Goal: Information Seeking & Learning: Learn about a topic

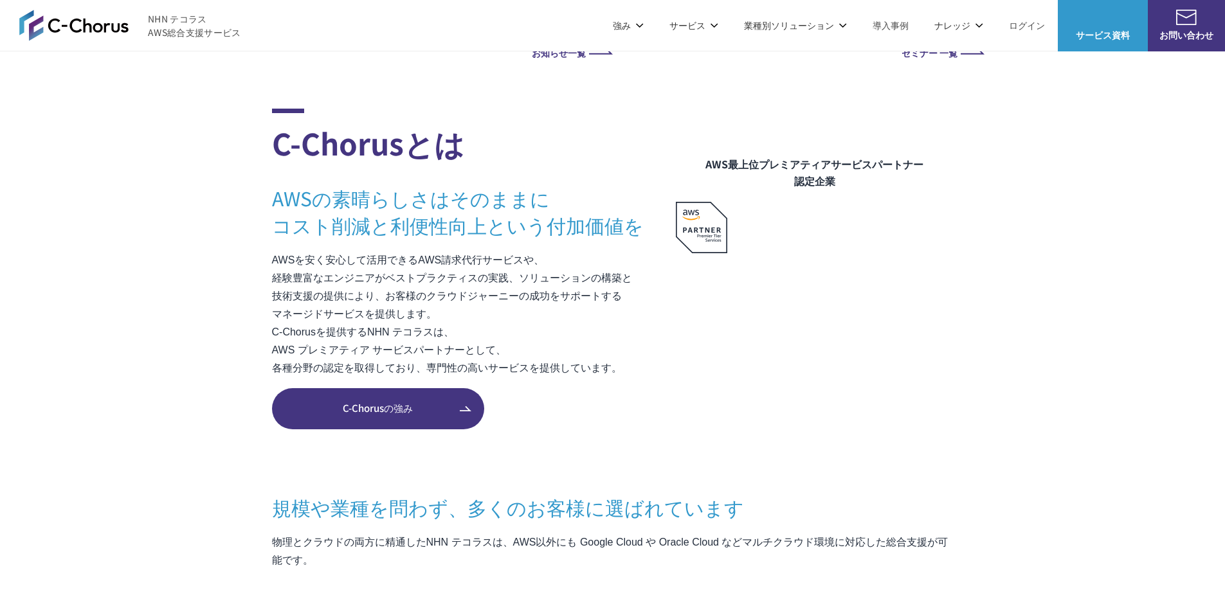
scroll to position [772, 0]
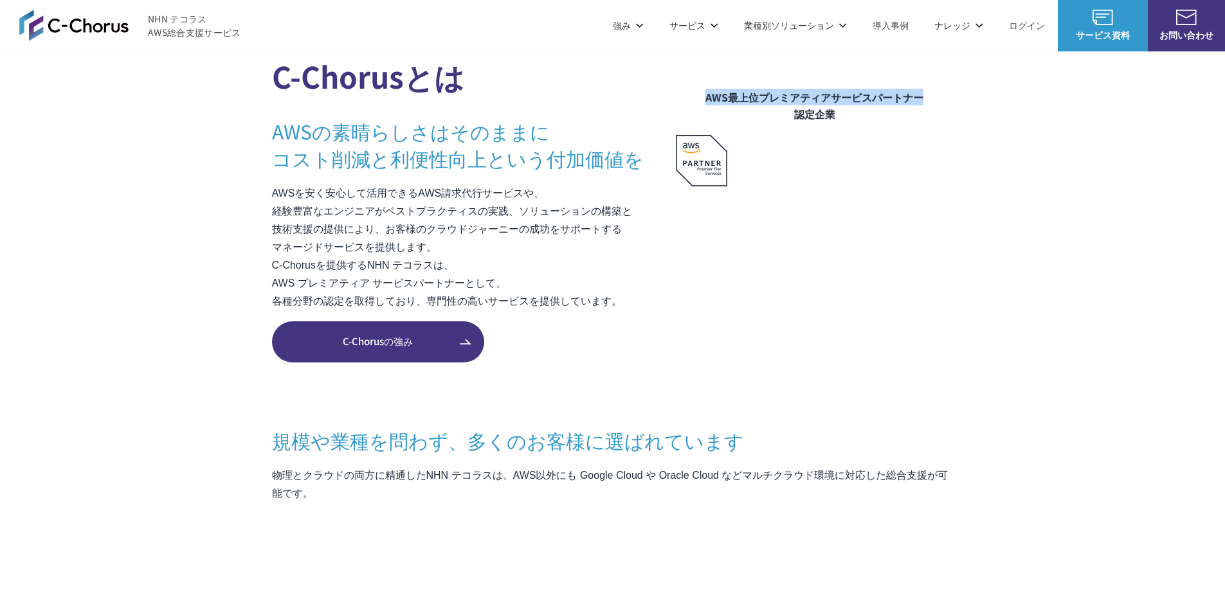
drag, startPoint x: 705, startPoint y: 96, endPoint x: 923, endPoint y: 99, distance: 218.0
click at [923, 99] on figcaption "AWS最上位プレミアティアサービスパートナー 認定企業" at bounding box center [815, 105] width 278 height 33
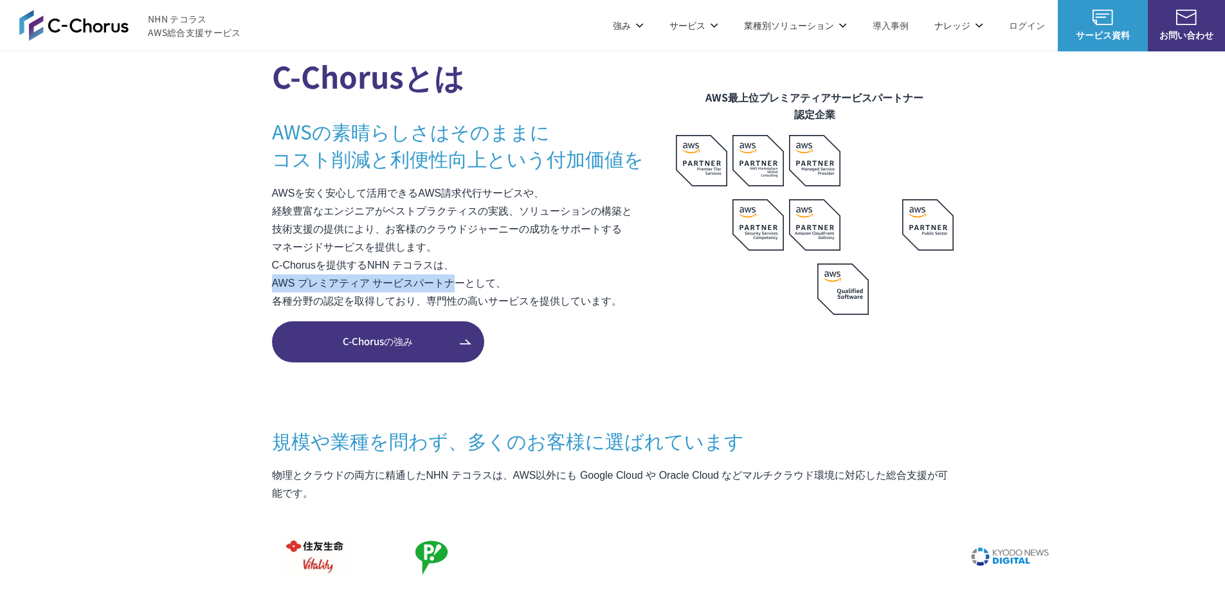
drag, startPoint x: 272, startPoint y: 283, endPoint x: 460, endPoint y: 281, distance: 187.8
click at [460, 281] on p "AWSを安く安心して活用できるAWS請求代行サービスや、 経験豊富なエンジニアがベストプラクティスの実践、ソリューションの構築と 技術支援の提供により、お客様…" at bounding box center [474, 248] width 404 height 126
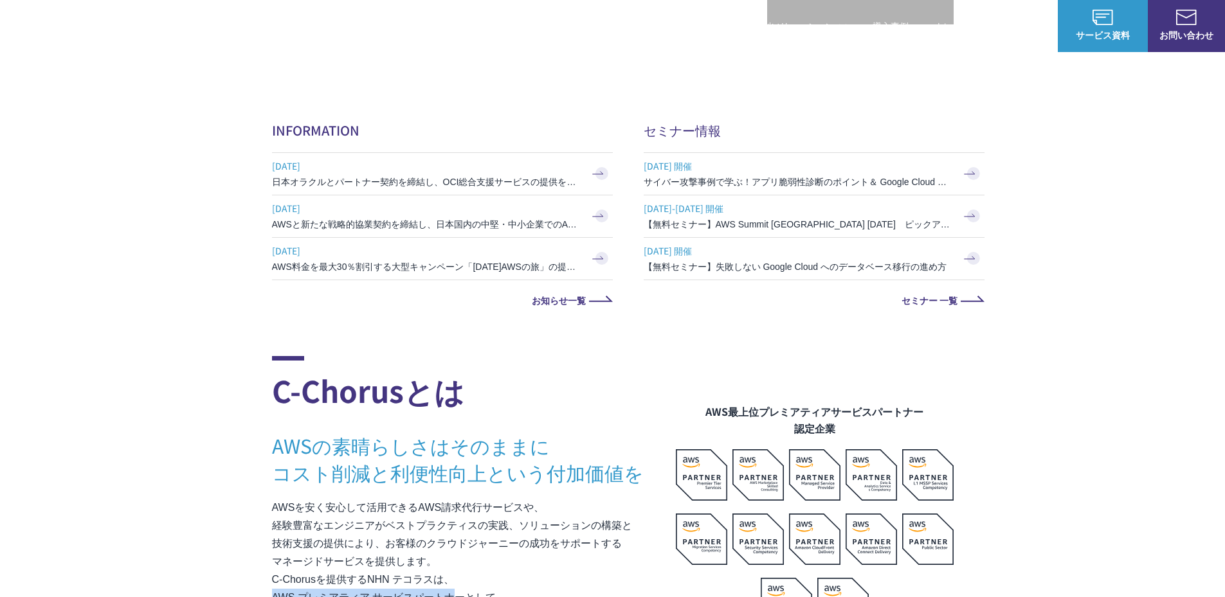
scroll to position [450, 0]
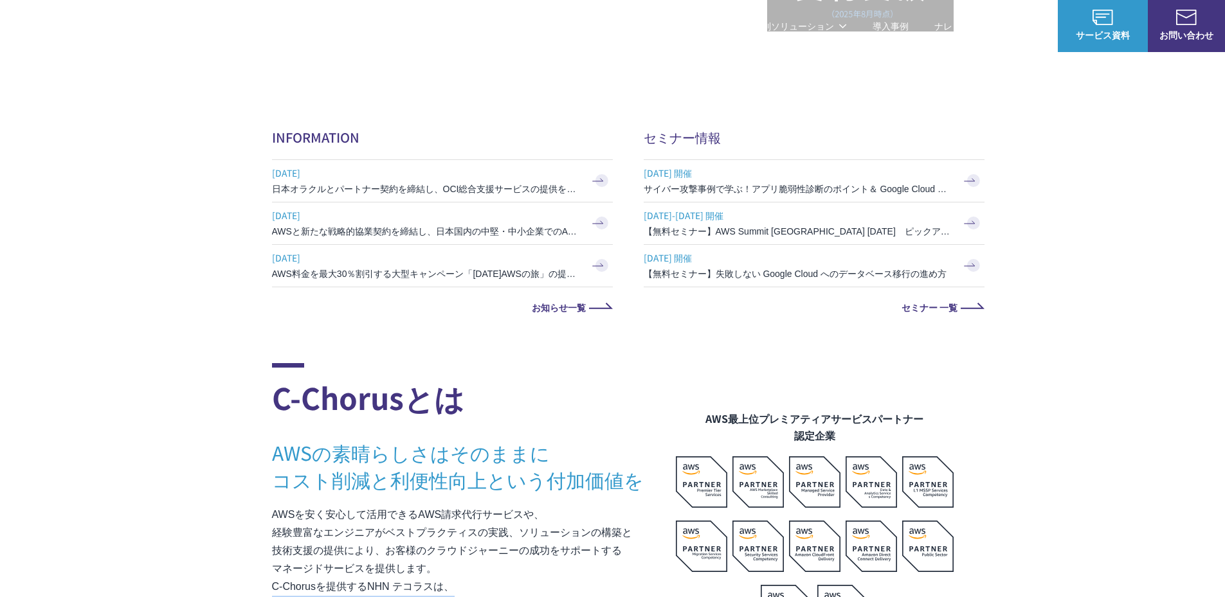
click at [479, 266] on span "[DATE]" at bounding box center [426, 257] width 309 height 19
